Goal: Transaction & Acquisition: Obtain resource

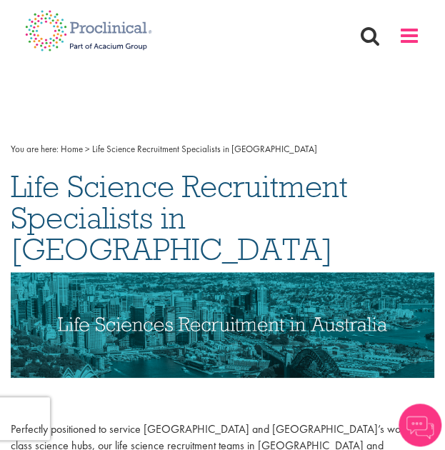
click at [398, 34] on span at bounding box center [408, 35] width 21 height 21
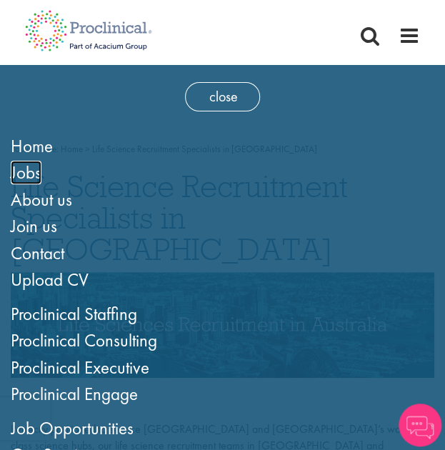
click at [33, 175] on span "Jobs" at bounding box center [26, 173] width 31 height 24
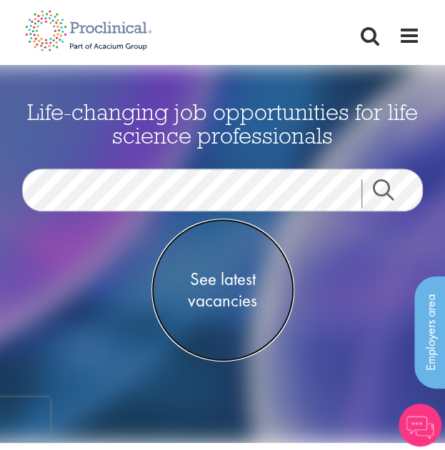
click at [233, 284] on span "See latest vacancies" at bounding box center [222, 290] width 143 height 43
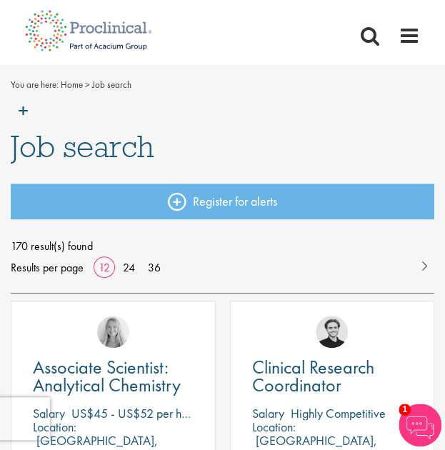
click at [407, 48] on nav "Home Jobs About us Join us Contact Upload CV" at bounding box center [222, 32] width 445 height 64
click at [408, 41] on span at bounding box center [408, 35] width 21 height 21
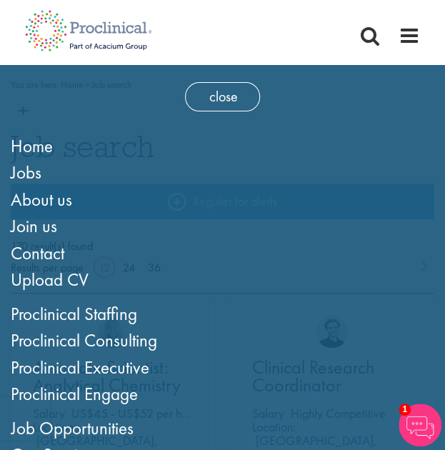
click at [80, 202] on li "About us" at bounding box center [222, 199] width 423 height 27
click at [49, 275] on span "Upload CV" at bounding box center [50, 280] width 78 height 24
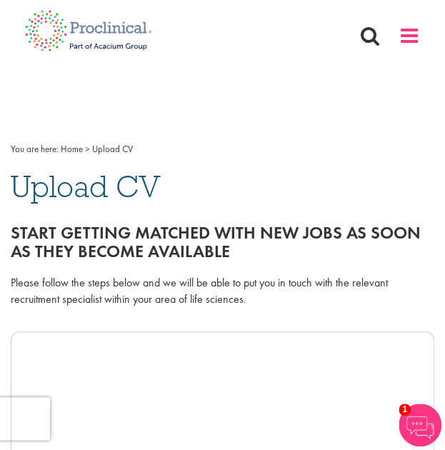
click at [401, 40] on span at bounding box center [408, 35] width 21 height 21
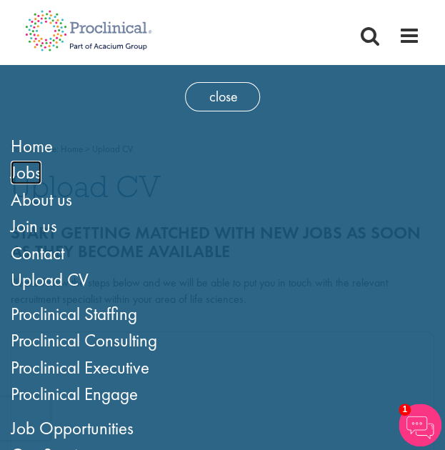
click at [37, 175] on span "Jobs" at bounding box center [26, 173] width 31 height 24
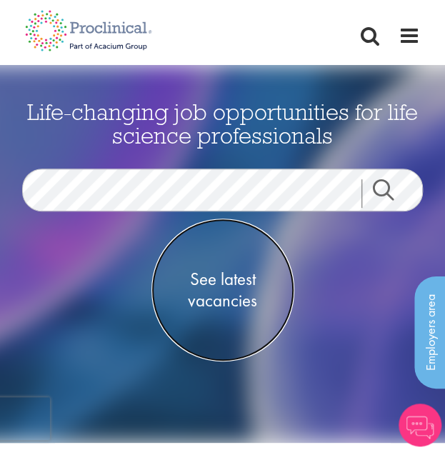
click at [224, 282] on span "See latest vacancies" at bounding box center [222, 290] width 143 height 43
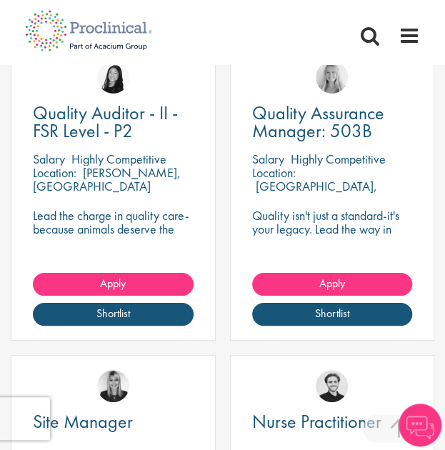
scroll to position [2014, 0]
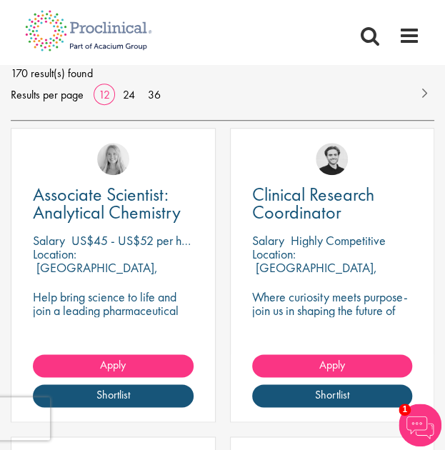
scroll to position [42, 0]
